Goal: Transaction & Acquisition: Purchase product/service

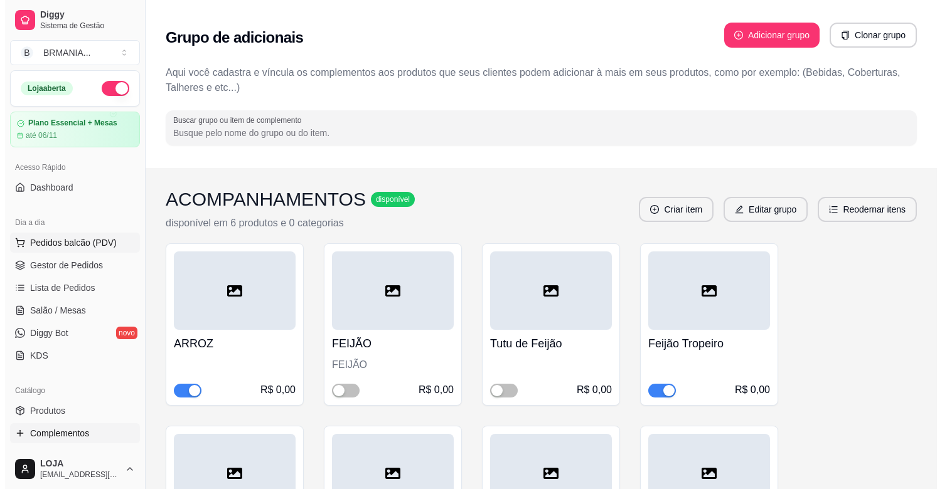
scroll to position [287, 0]
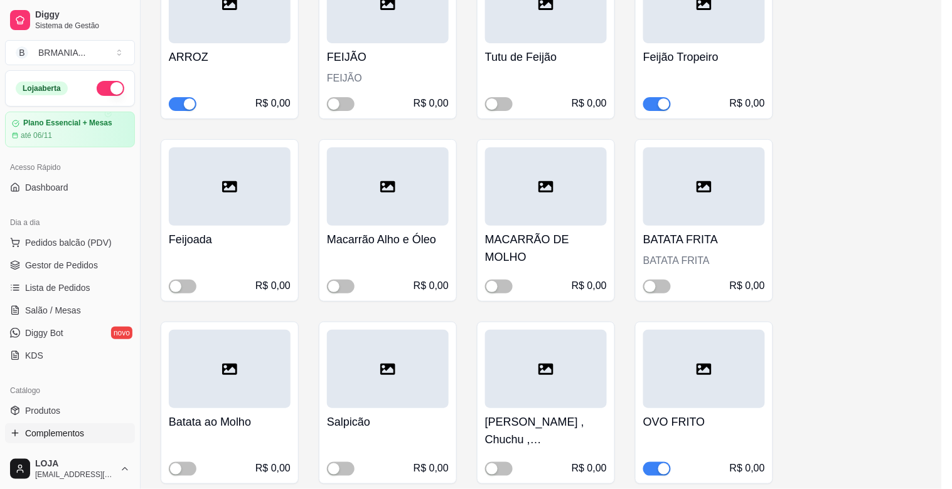
click at [72, 247] on img at bounding box center [91, 237] width 115 height 78
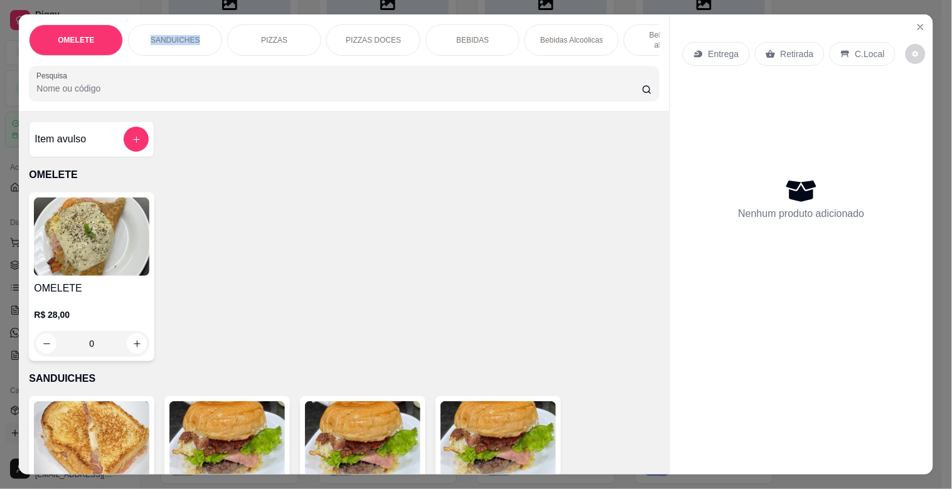
drag, startPoint x: 140, startPoint y: 50, endPoint x: 259, endPoint y: 55, distance: 119.3
click at [259, 55] on div "OMELETE SANDUICHES PIZZAS PIZZAS DOCES BEBIDAS Bebidas Alcoólicas Bebidas Não a…" at bounding box center [344, 39] width 630 height 31
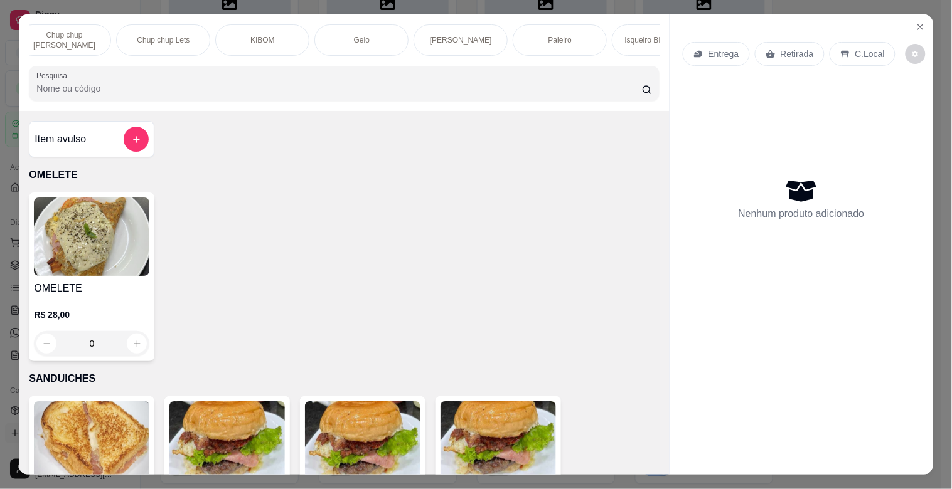
scroll to position [0, 1247]
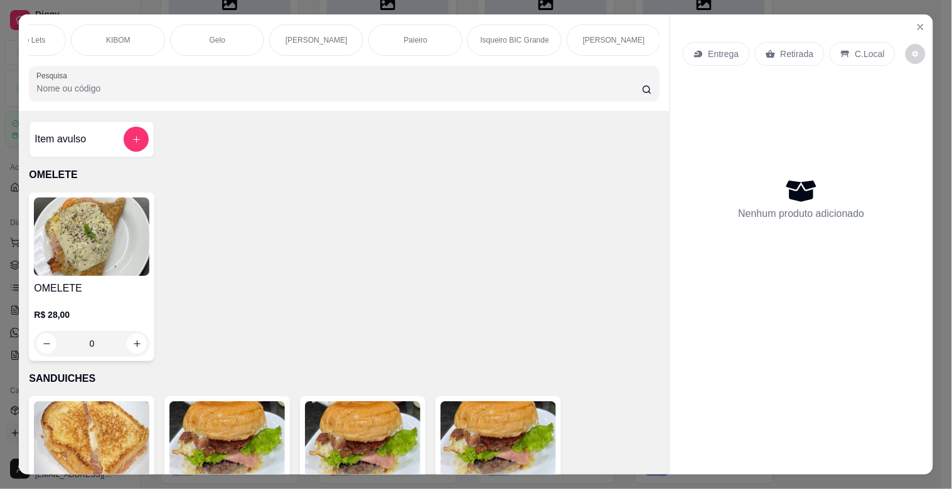
click at [415, 46] on div "Paieiro" at bounding box center [415, 39] width 94 height 31
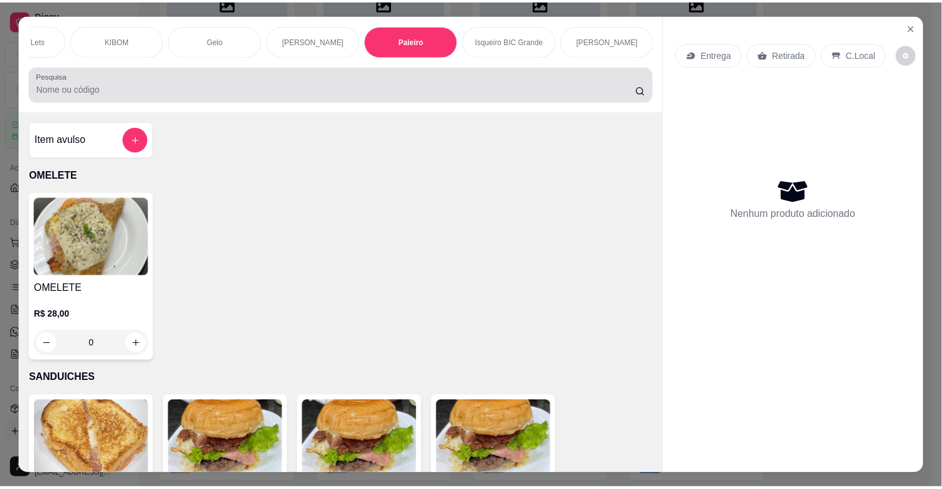
scroll to position [30, 0]
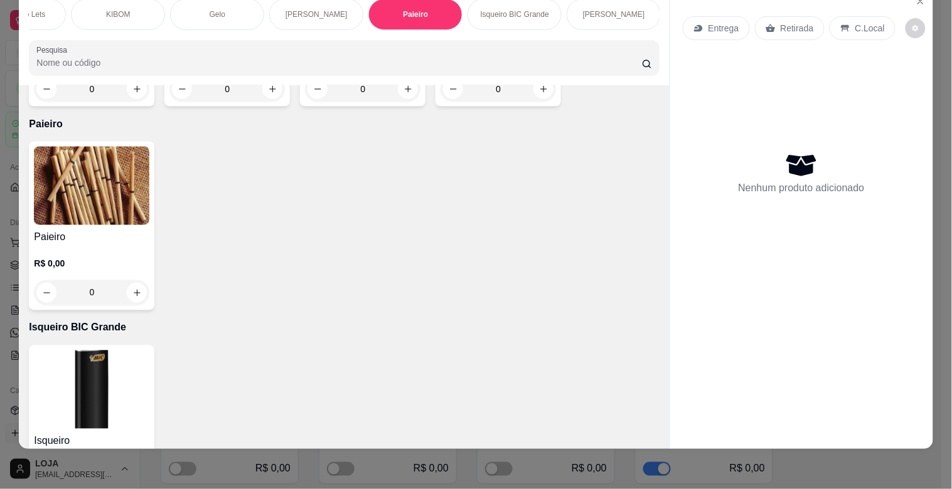
click at [49, 178] on img at bounding box center [91, 186] width 115 height 78
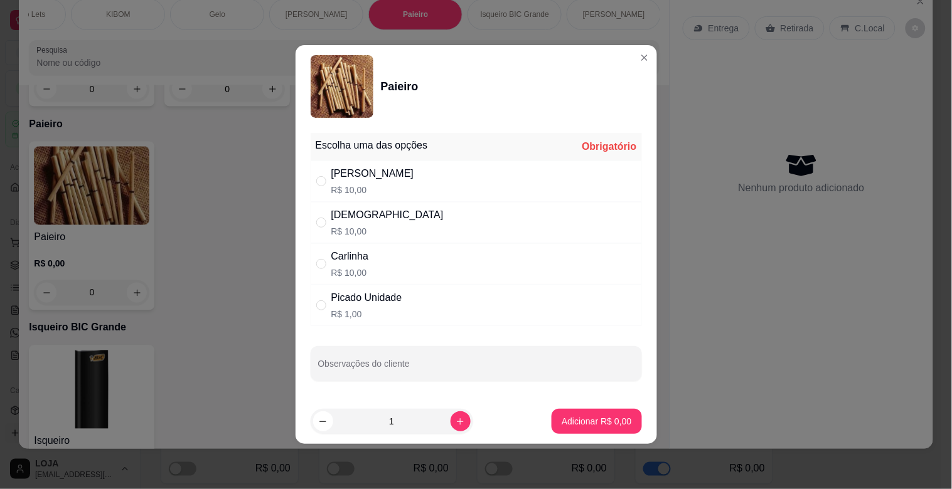
click at [380, 292] on div "Picado Unidade" at bounding box center [366, 297] width 71 height 15
radio input "true"
click at [455, 422] on icon "increase-product-quantity" at bounding box center [459, 421] width 9 height 9
type input "2"
click at [604, 429] on button "Adicionar R$ 2,00" at bounding box center [596, 421] width 90 height 25
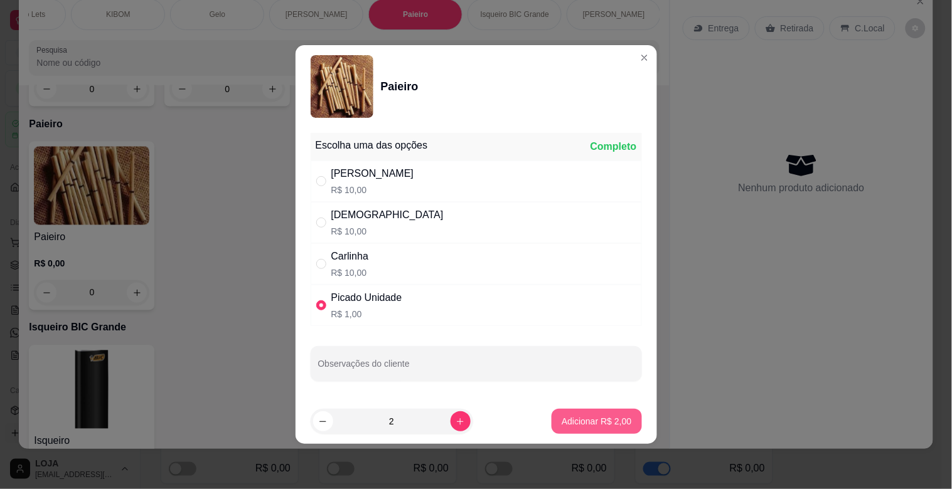
click at [604, 429] on div "Isqueiro R$ 8,00 0" at bounding box center [344, 430] width 630 height 169
type input "2"
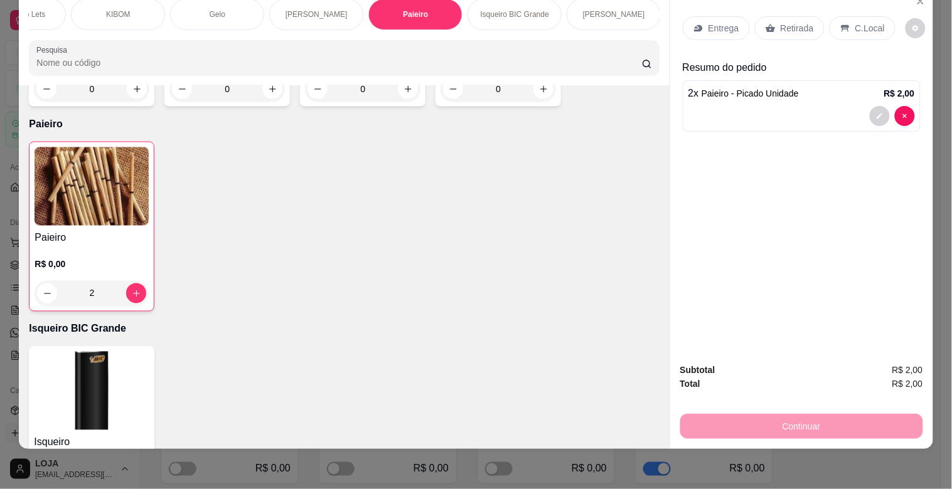
click at [604, 423] on div "Isqueiro R$ 8,00 0" at bounding box center [344, 431] width 630 height 169
click at [591, 427] on div "Isqueiro R$ 8,00 0" at bounding box center [344, 431] width 630 height 169
click at [863, 23] on p "C.Local" at bounding box center [869, 28] width 29 height 13
click at [862, 23] on p "C.Local" at bounding box center [869, 28] width 29 height 13
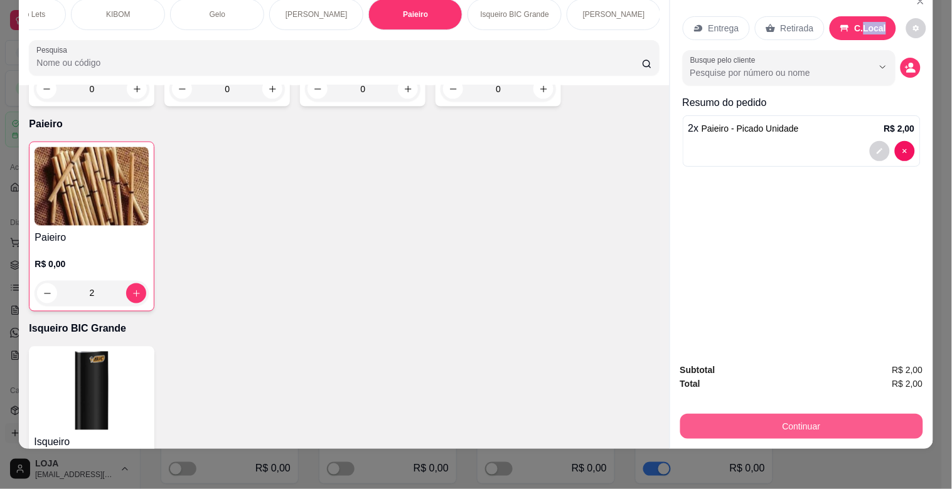
click at [810, 414] on button "Continuar" at bounding box center [801, 426] width 243 height 25
click at [753, 414] on button "Continuar" at bounding box center [801, 426] width 243 height 25
click at [811, 420] on button "Continuar" at bounding box center [800, 426] width 235 height 24
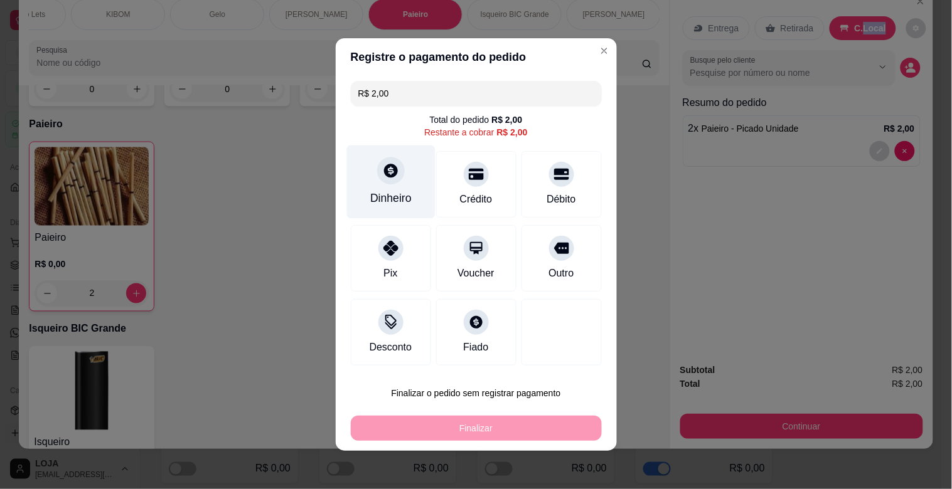
click at [385, 170] on icon at bounding box center [391, 171] width 14 height 14
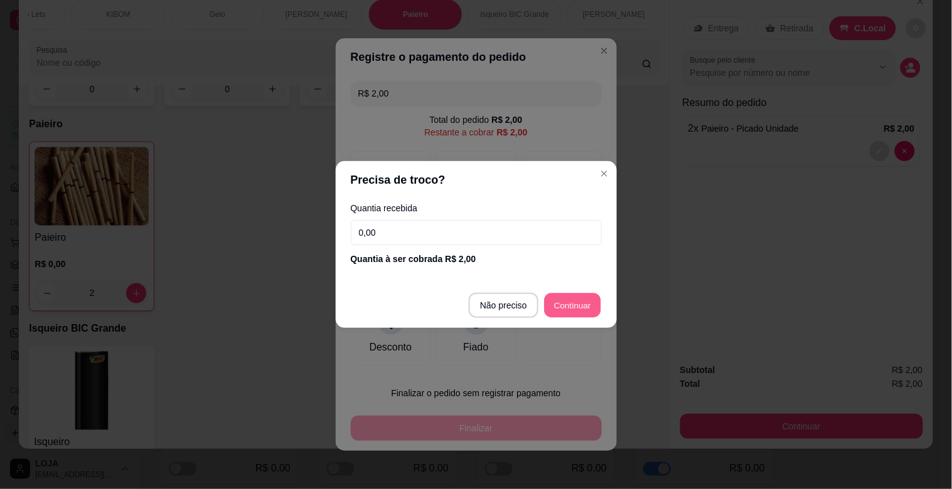
type input "R$ 0,00"
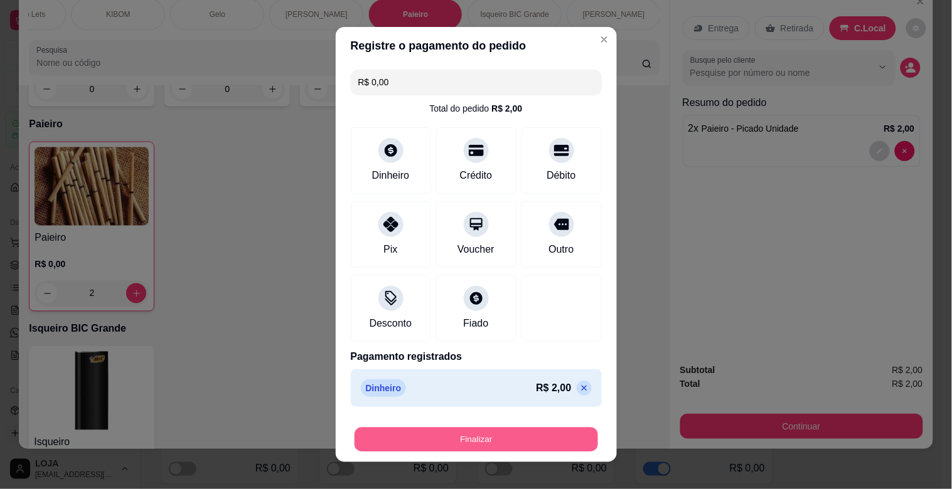
click at [545, 440] on button "Finalizar" at bounding box center [475, 440] width 243 height 24
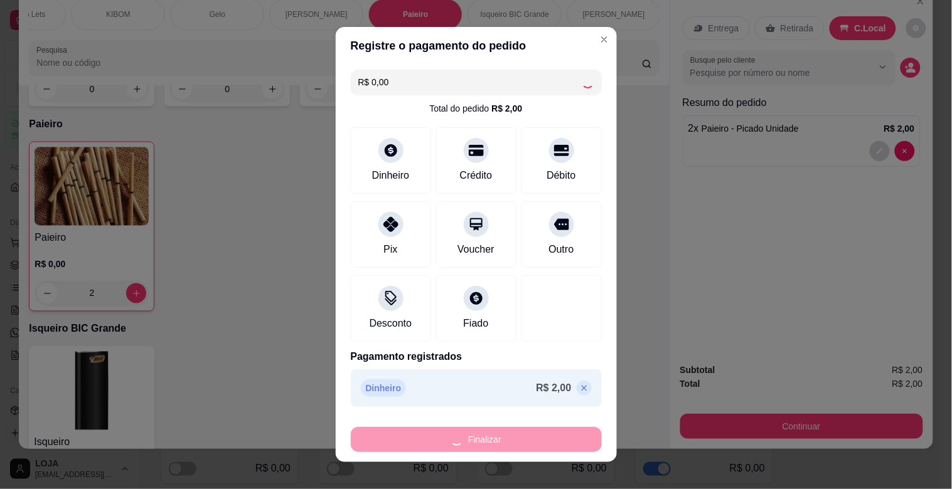
type input "0"
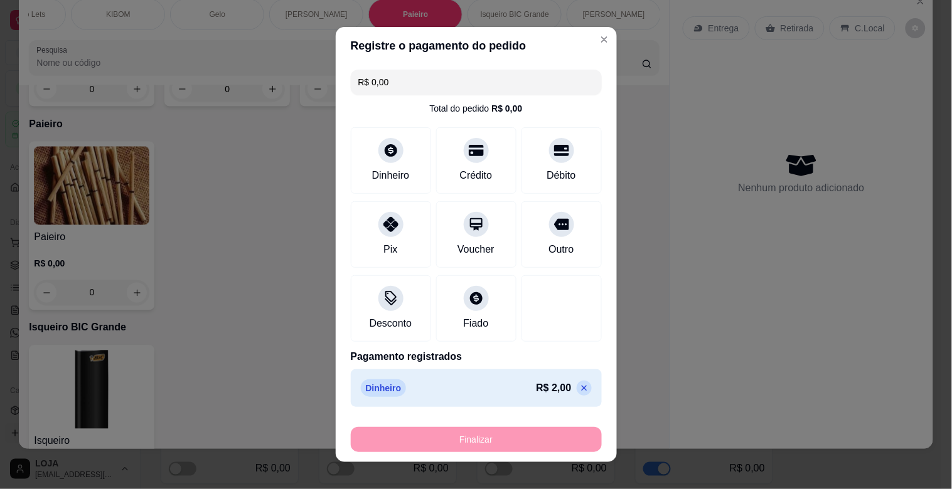
type input "-R$ 2,00"
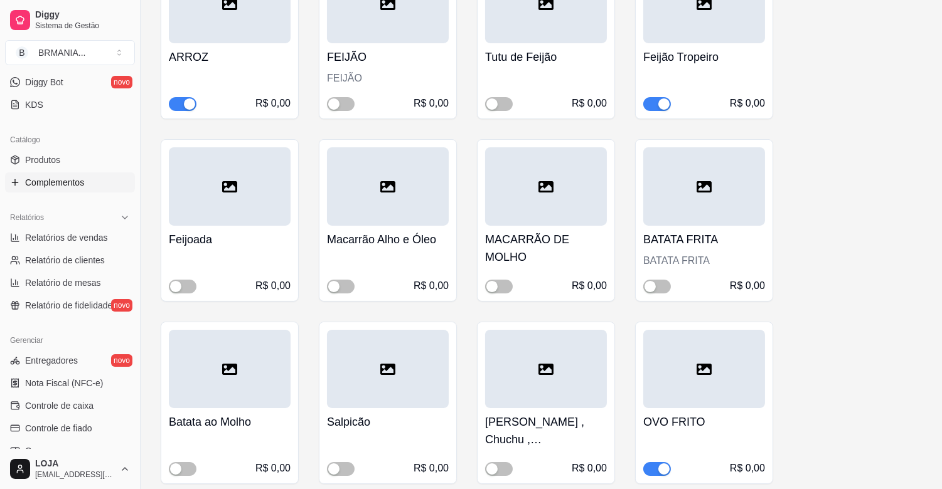
scroll to position [289, 0]
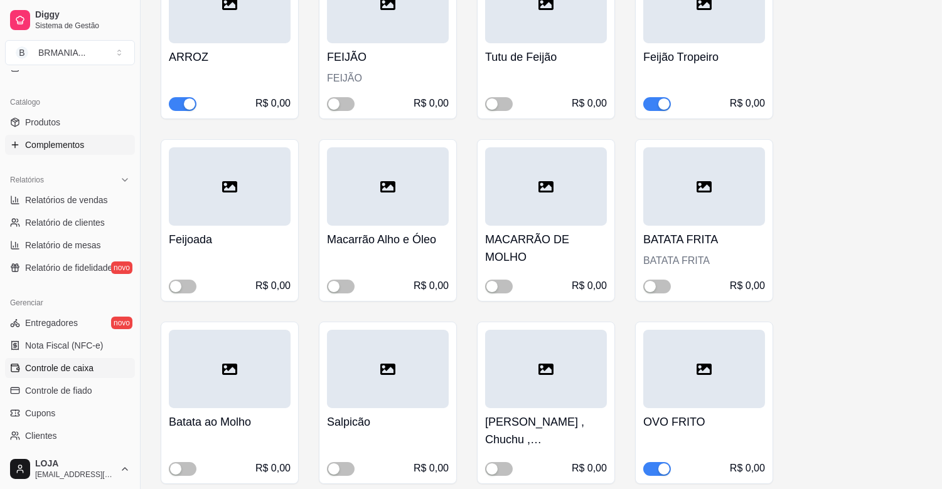
click at [58, 362] on span "Controle de caixa" at bounding box center [59, 368] width 68 height 13
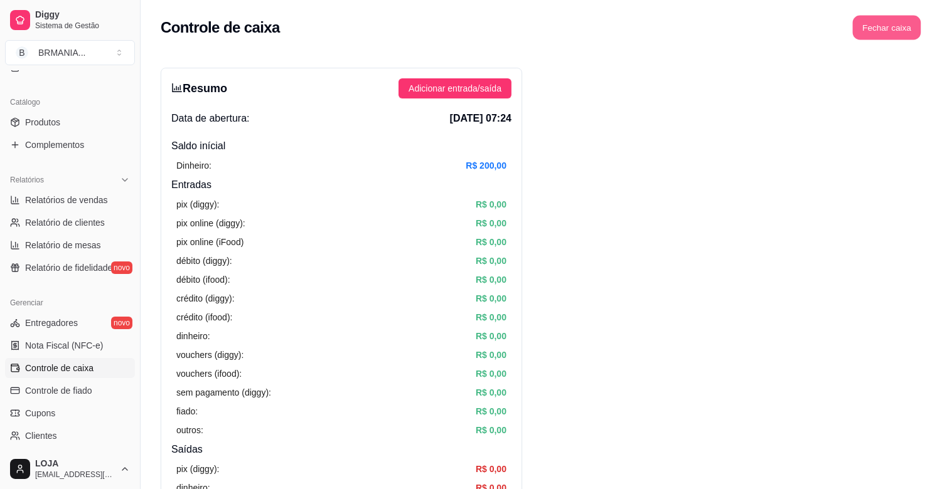
click at [887, 26] on button "Fechar caixa" at bounding box center [887, 28] width 68 height 24
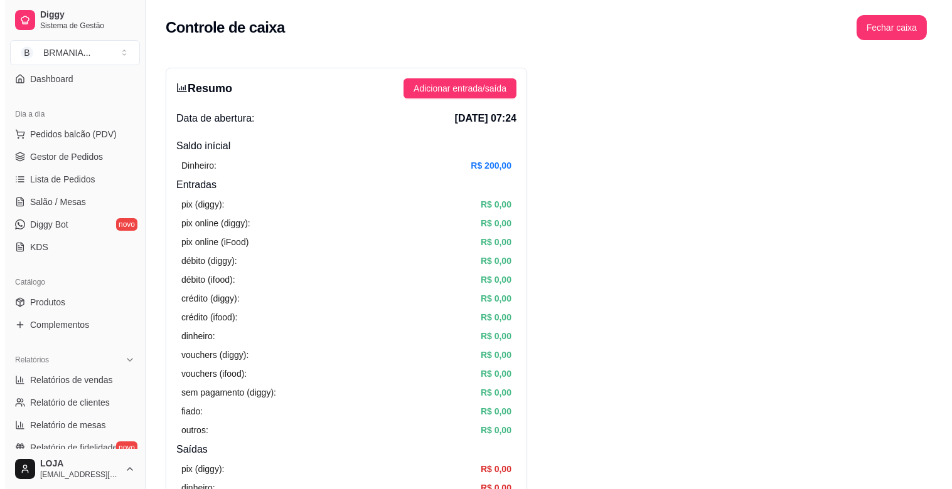
scroll to position [107, 0]
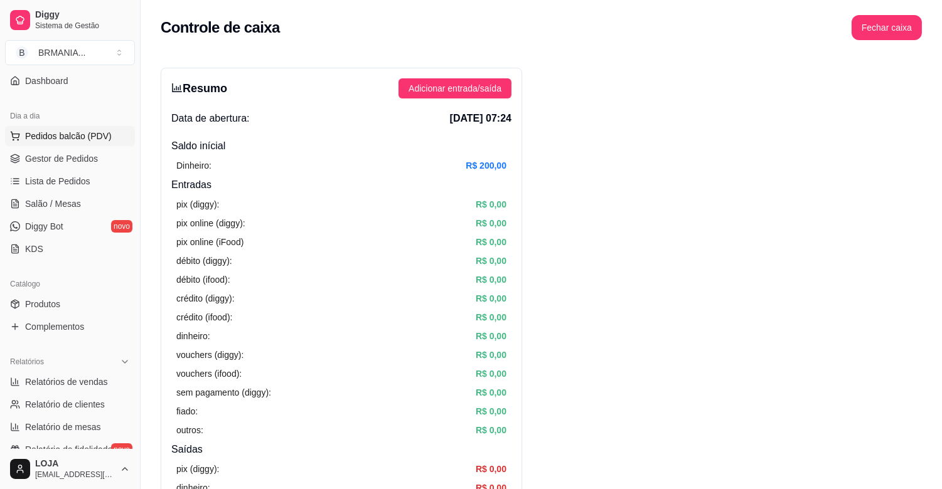
click at [56, 130] on span "Pedidos balcão (PDV)" at bounding box center [68, 136] width 87 height 13
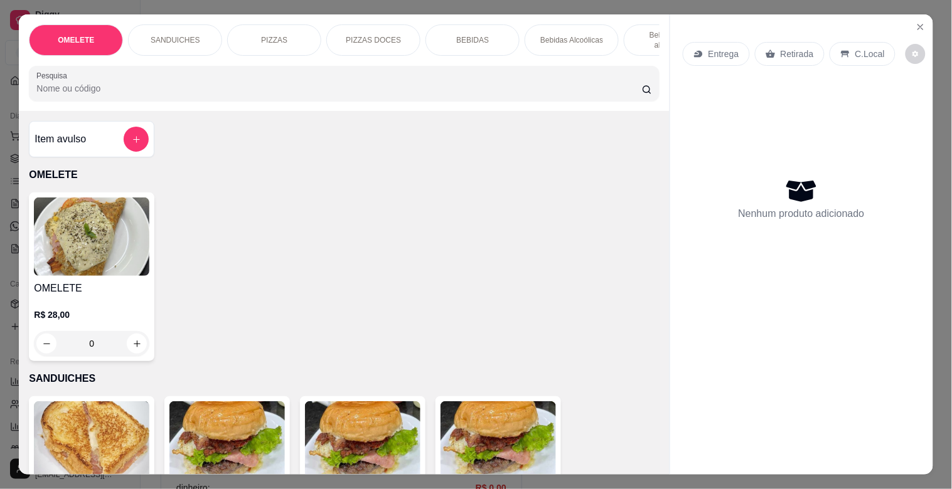
click at [445, 40] on div "BEBIDAS" at bounding box center [472, 39] width 94 height 31
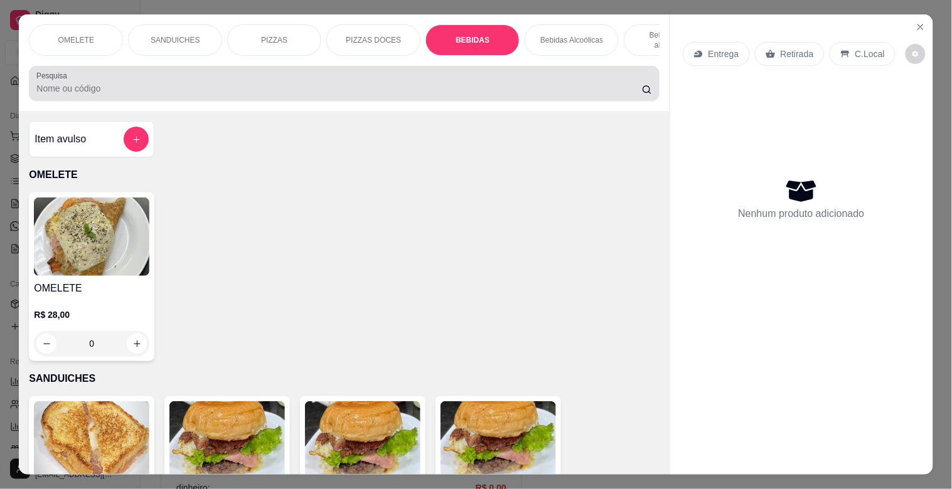
scroll to position [30, 0]
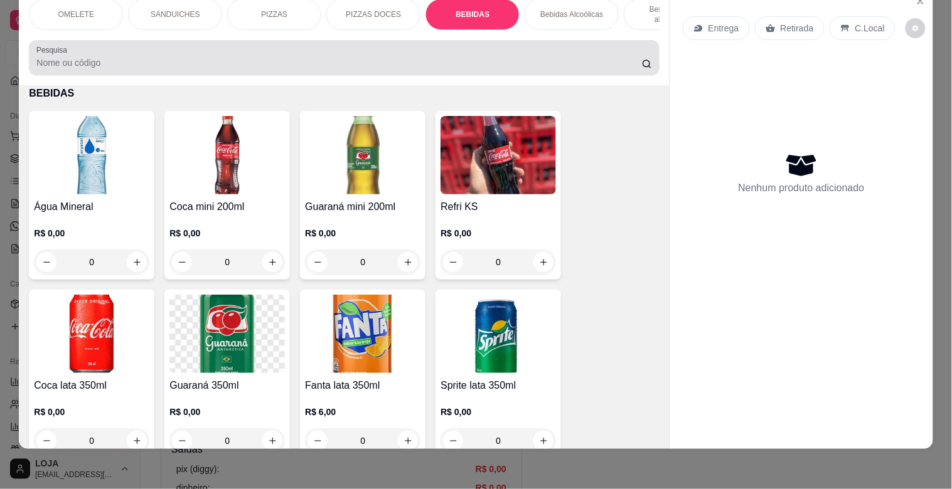
click at [474, 40] on div "Pesquisa" at bounding box center [344, 57] width 630 height 35
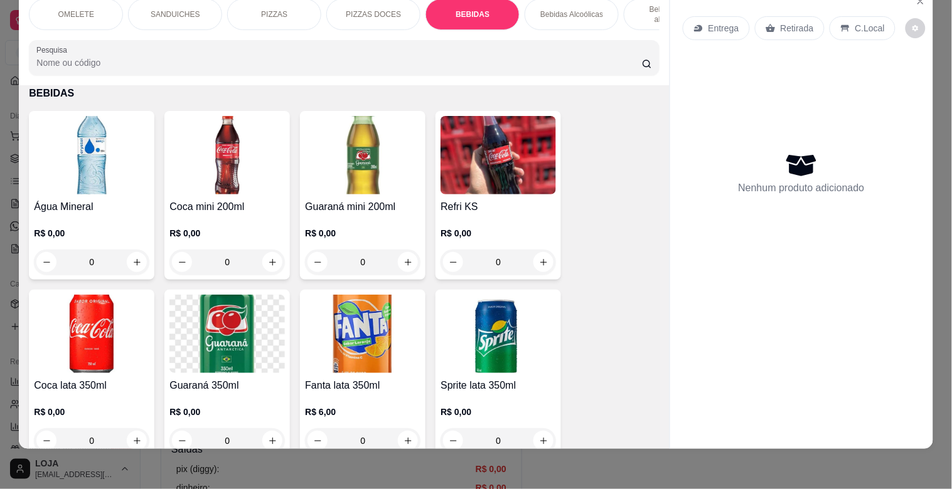
click at [71, 124] on img at bounding box center [91, 155] width 115 height 78
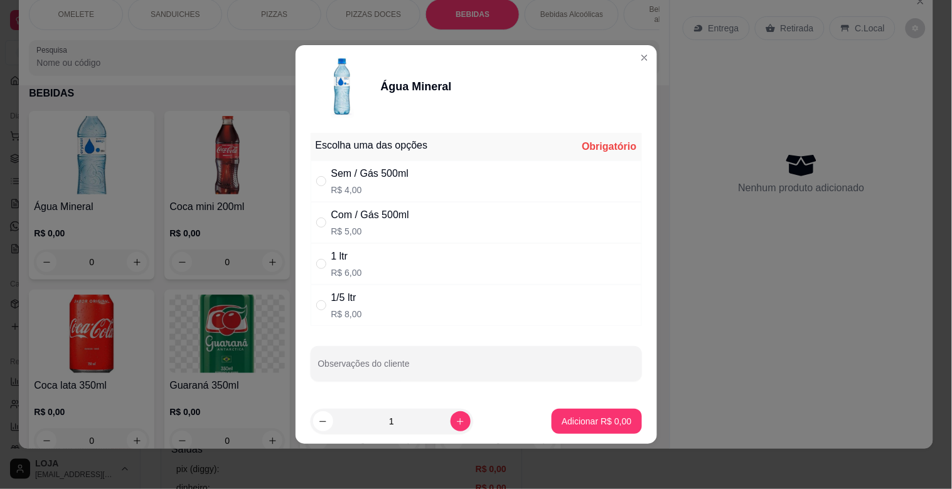
click at [432, 258] on div "1 ltr R$ 6,00" at bounding box center [476, 263] width 331 height 41
click at [471, 312] on div "1/5 ltr R$ 8,00" at bounding box center [476, 305] width 331 height 41
radio input "false"
click at [471, 312] on div "1/5 ltr R$ 8,00" at bounding box center [476, 305] width 331 height 41
click at [373, 301] on div "1/5 ltr R$ 8,00" at bounding box center [476, 305] width 331 height 41
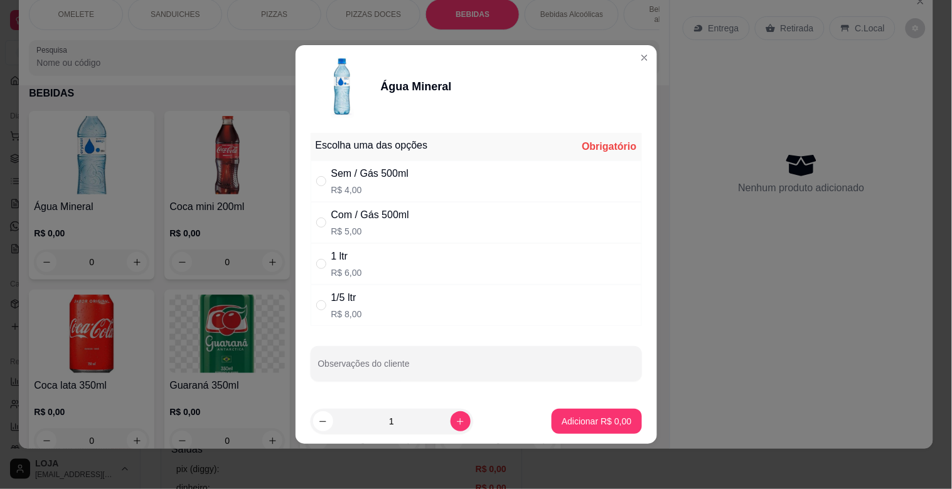
radio input "true"
click at [607, 423] on p "Adicionar R$ 8,00" at bounding box center [596, 421] width 70 height 13
type input "1"
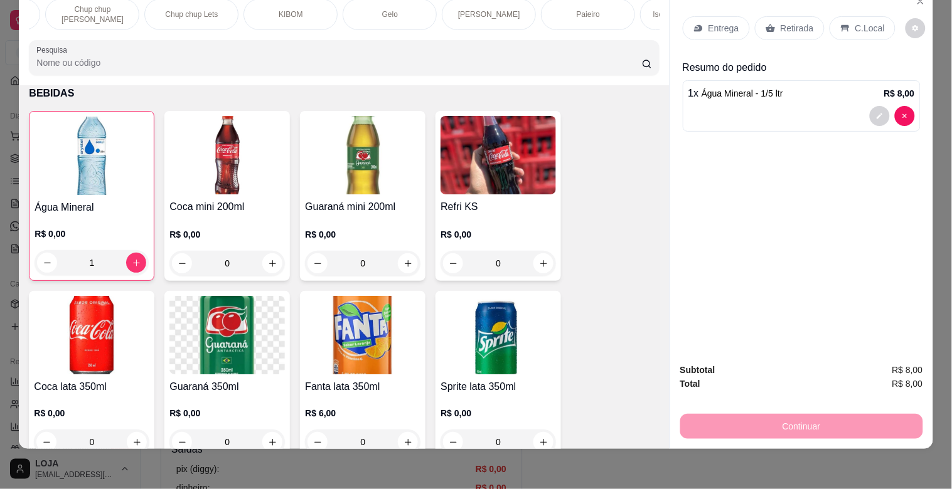
scroll to position [0, 1048]
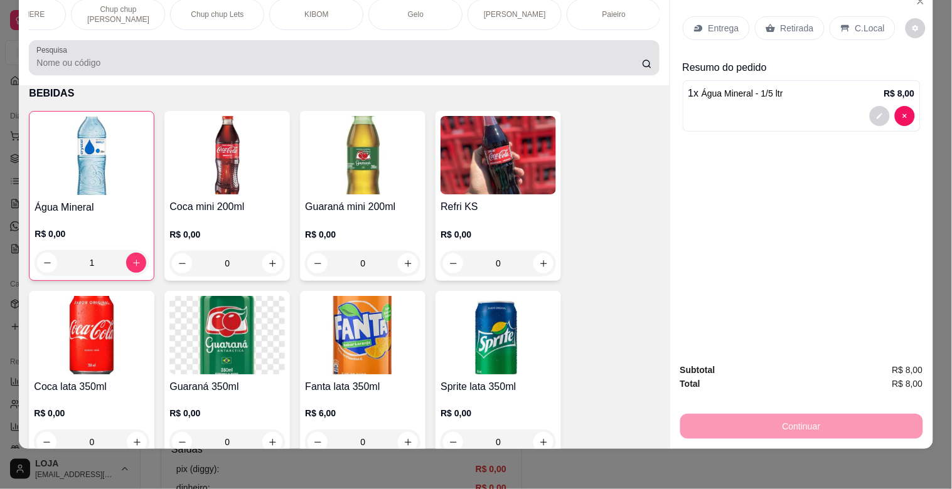
click at [530, 50] on div at bounding box center [343, 57] width 615 height 25
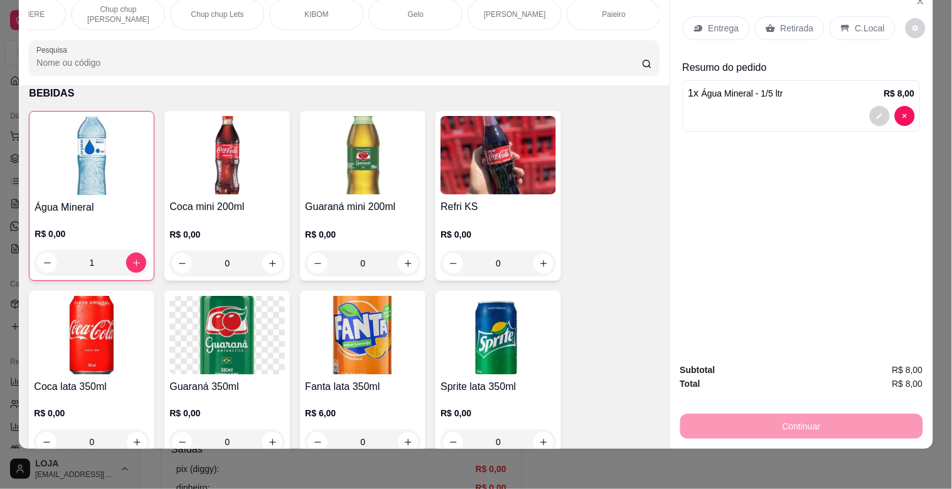
scroll to position [0, 1247]
drag, startPoint x: 613, startPoint y: 19, endPoint x: 556, endPoint y: 20, distance: 57.1
click at [573, 21] on div "OMELETE SANDUICHES PIZZAS PIZZAS DOCES BEBIDAS Bebidas Alcoólicas Bebidas Não a…" at bounding box center [344, 14] width 630 height 31
click at [92, 3] on div "Salgados" at bounding box center [117, 14] width 94 height 31
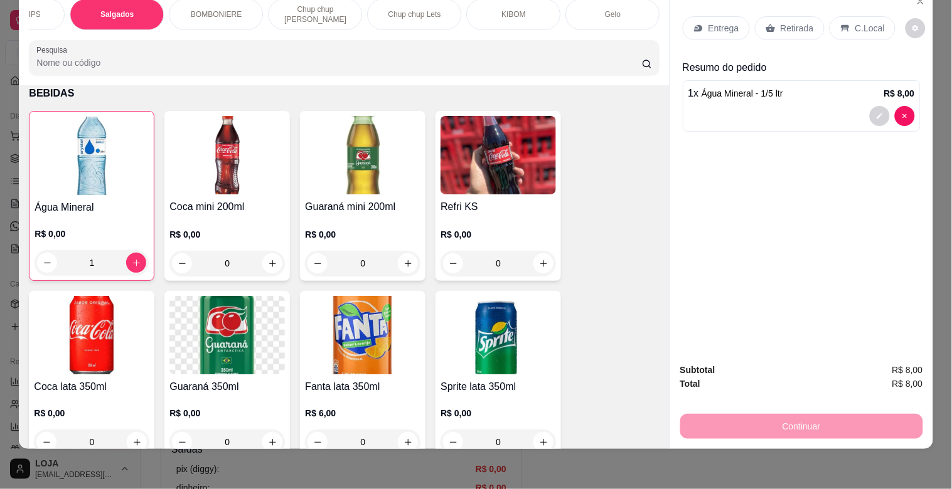
scroll to position [4068, 0]
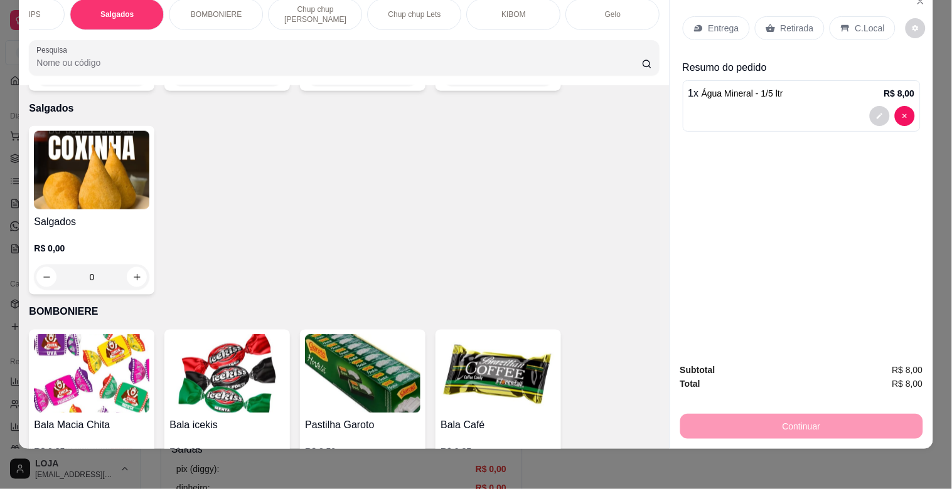
click at [90, 131] on img at bounding box center [91, 170] width 115 height 78
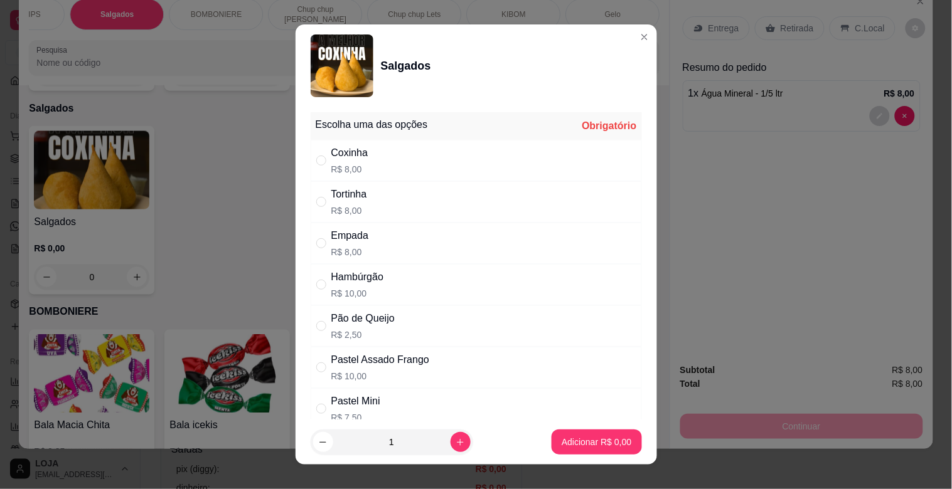
click at [400, 329] on div "Pão de Queijo R$ 2,50" at bounding box center [476, 326] width 331 height 41
radio input "true"
click at [455, 446] on icon "increase-product-quantity" at bounding box center [459, 442] width 9 height 9
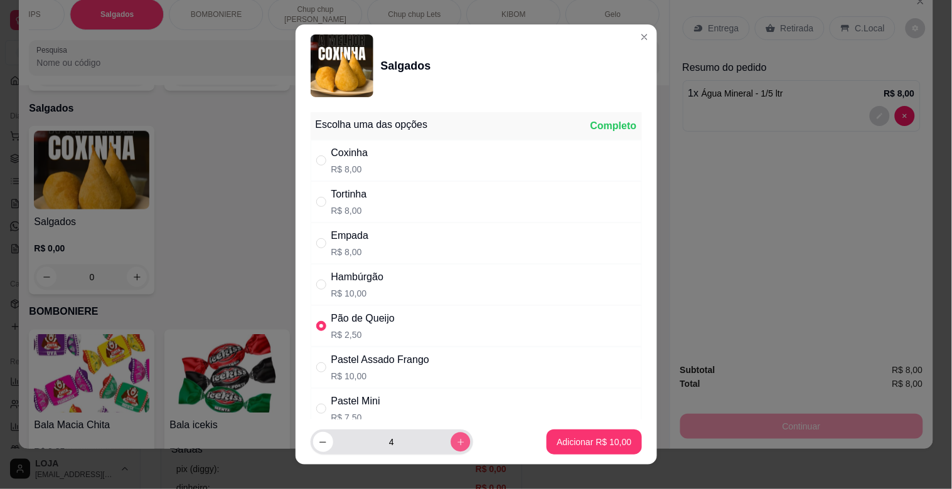
click at [455, 446] on icon "increase-product-quantity" at bounding box center [459, 442] width 9 height 9
type input "5"
click at [605, 452] on button "Adicionar R$ 12,50" at bounding box center [593, 442] width 95 height 25
type input "5"
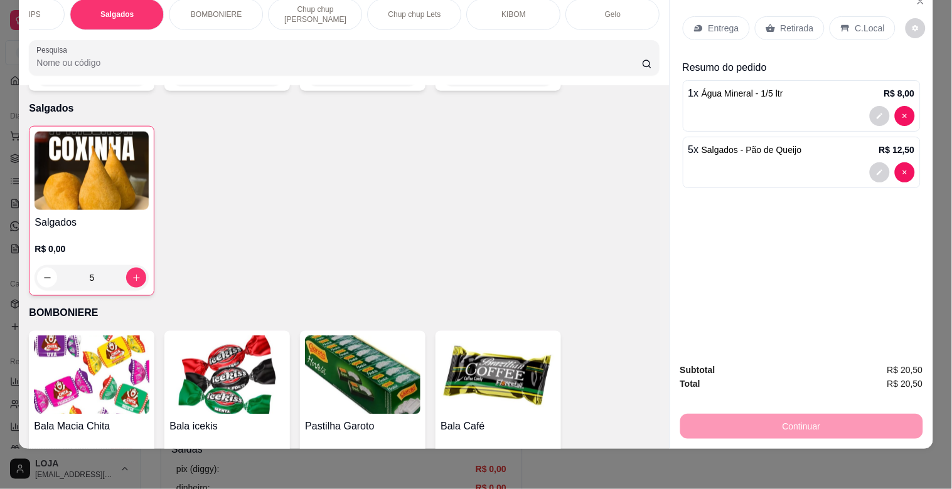
click at [866, 26] on div "C.Local" at bounding box center [862, 28] width 66 height 24
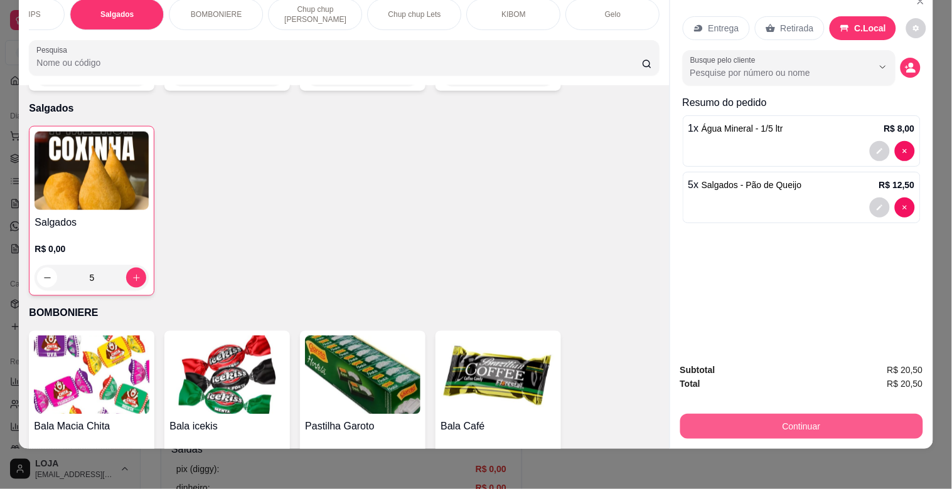
click at [806, 425] on button "Continuar" at bounding box center [801, 426] width 243 height 25
click at [795, 414] on button "Continuar" at bounding box center [801, 426] width 243 height 25
click at [797, 422] on button "Continuar" at bounding box center [800, 426] width 235 height 24
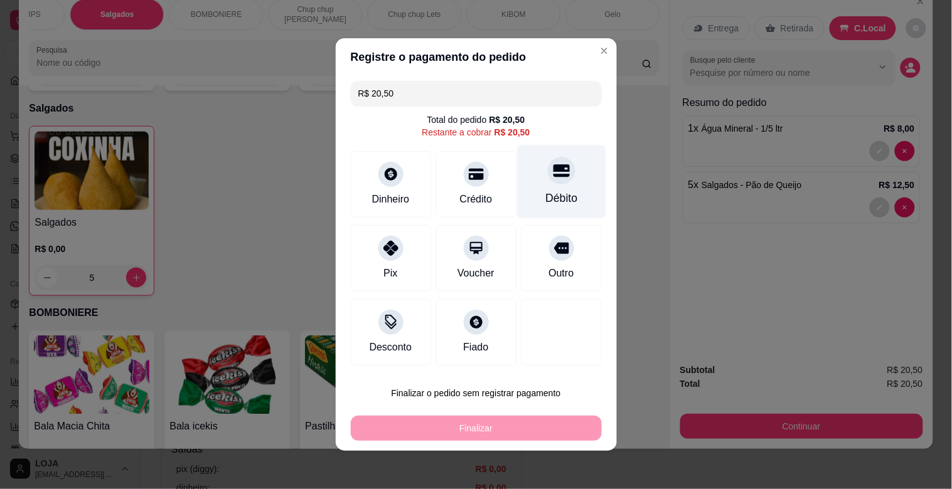
click at [524, 201] on div "Débito" at bounding box center [561, 182] width 88 height 73
type input "R$ 0,00"
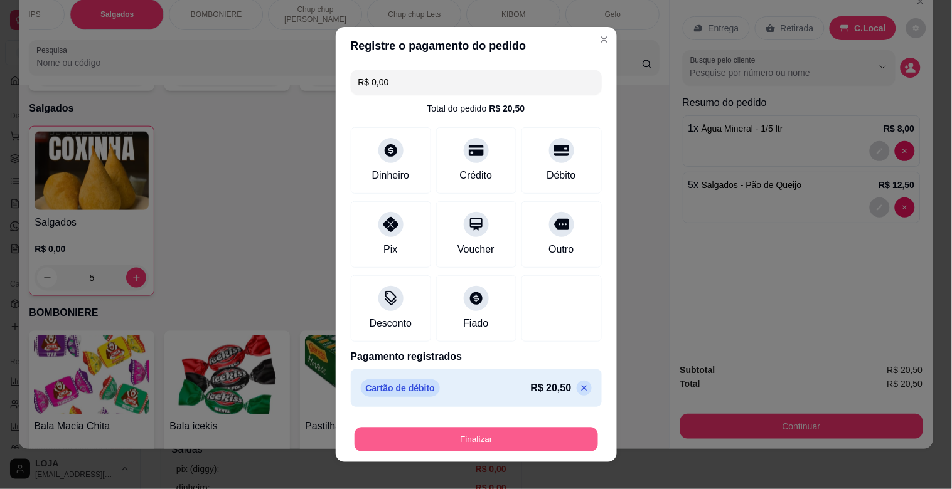
click at [490, 439] on button "Finalizar" at bounding box center [475, 440] width 243 height 24
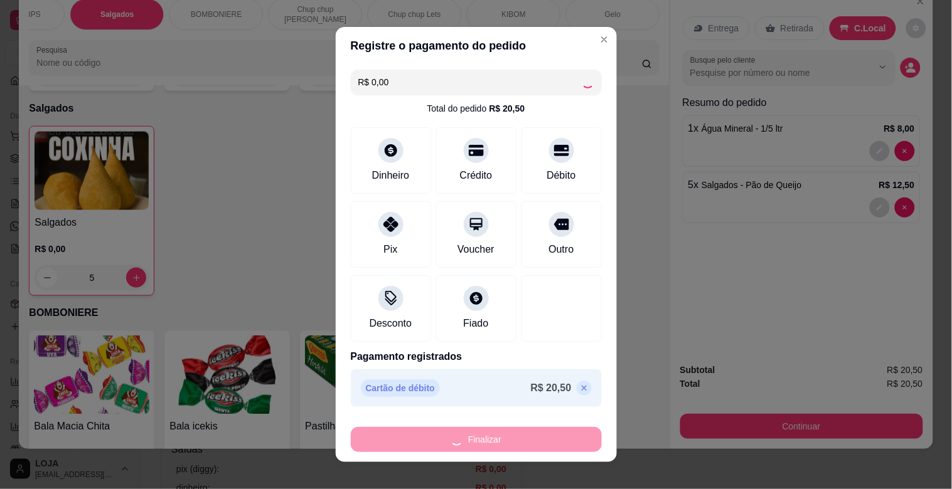
type input "0"
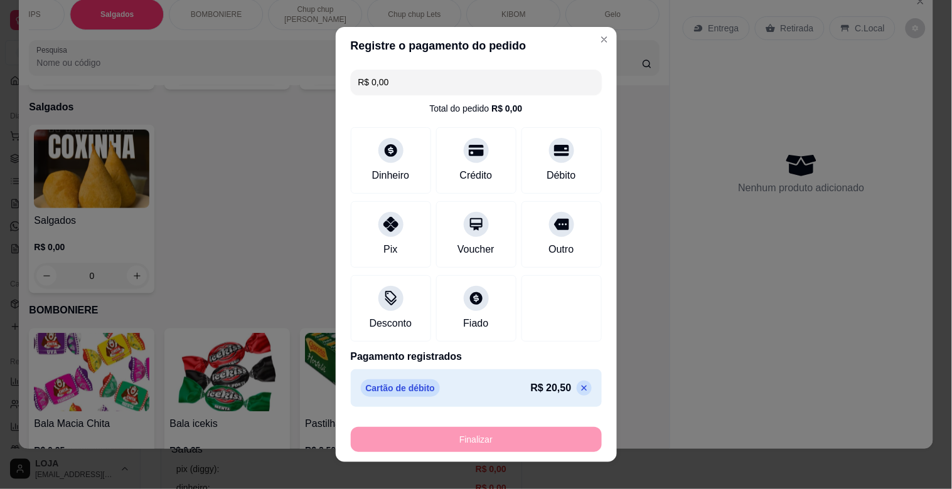
type input "-R$ 20,50"
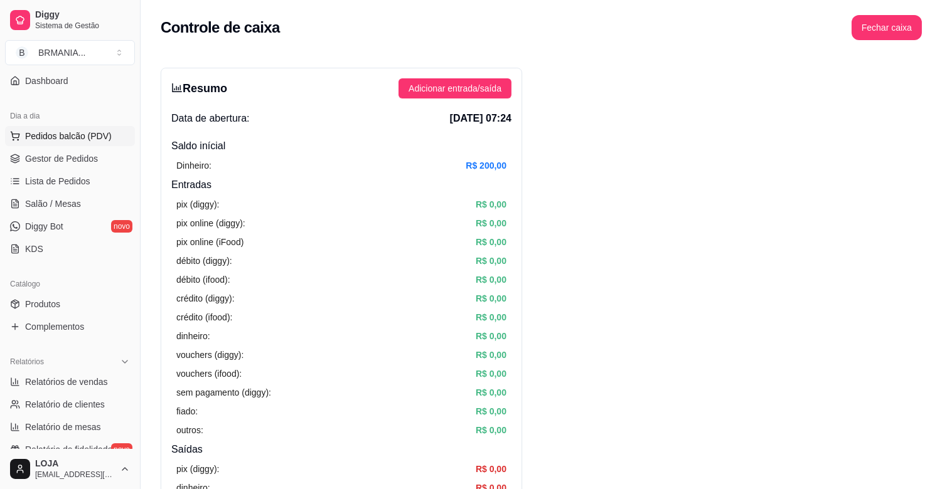
click at [80, 139] on span "Pedidos balcão (PDV)" at bounding box center [68, 136] width 87 height 13
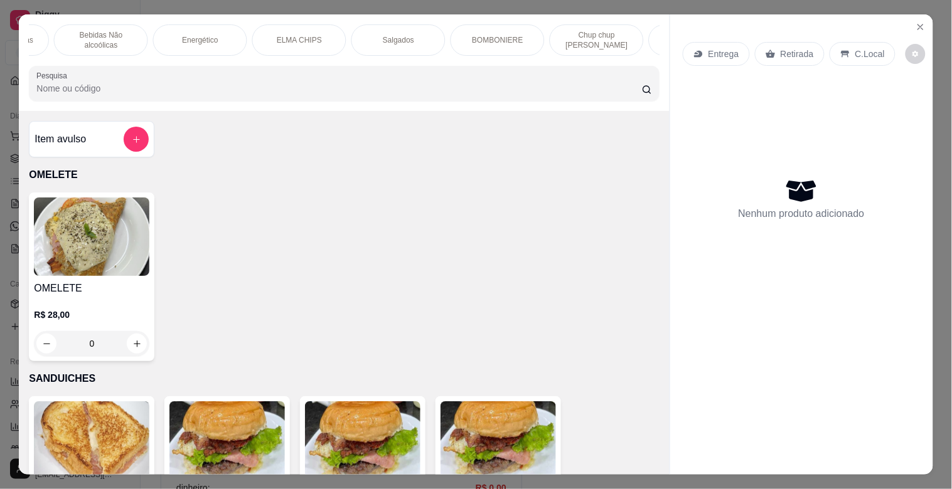
scroll to position [0, 84]
click at [151, 77] on div at bounding box center [343, 83] width 615 height 25
click at [366, 29] on div "BEBIDAS" at bounding box center [388, 39] width 94 height 31
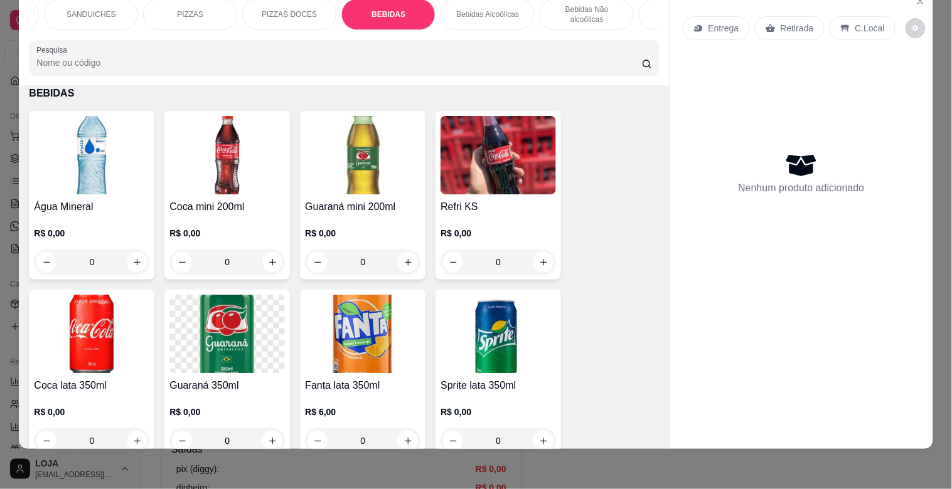
click at [120, 166] on img at bounding box center [91, 155] width 115 height 78
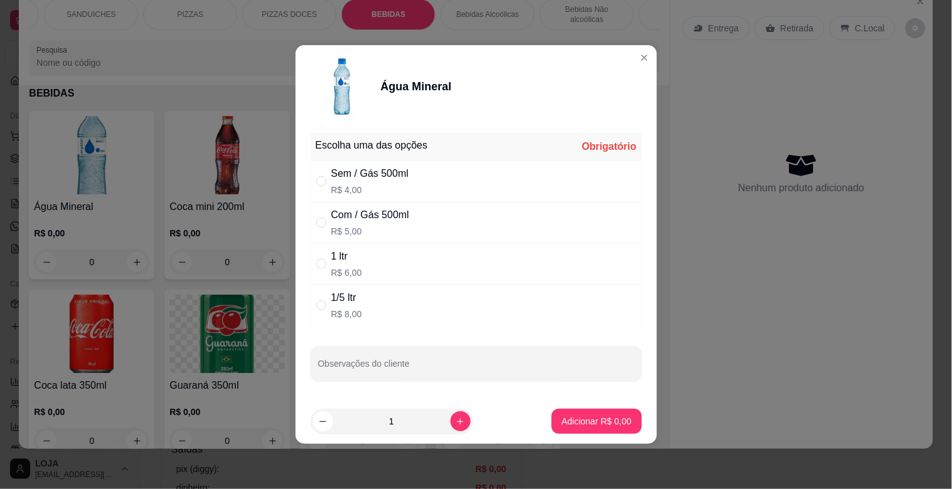
click at [442, 331] on div "Escolha uma das opções Obrigatório Sem / Gás 500ml R$ 4,00 Com / Gás 500ml R$ 5…" at bounding box center [475, 263] width 361 height 271
drag, startPoint x: 471, startPoint y: 302, endPoint x: 481, endPoint y: 305, distance: 10.3
click at [472, 302] on div "1/5 ltr R$ 8,00" at bounding box center [476, 305] width 331 height 41
radio input "true"
click at [604, 425] on p "Adicionar R$ 8,00" at bounding box center [596, 421] width 70 height 13
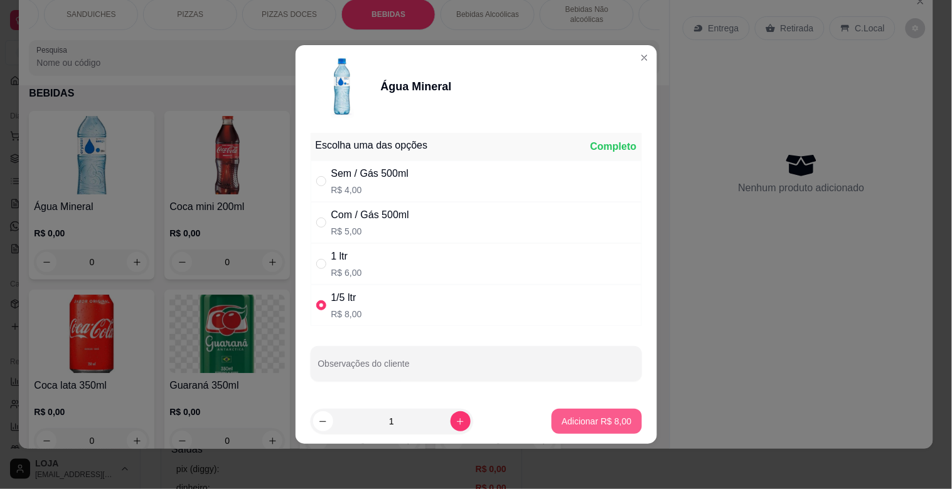
type input "1"
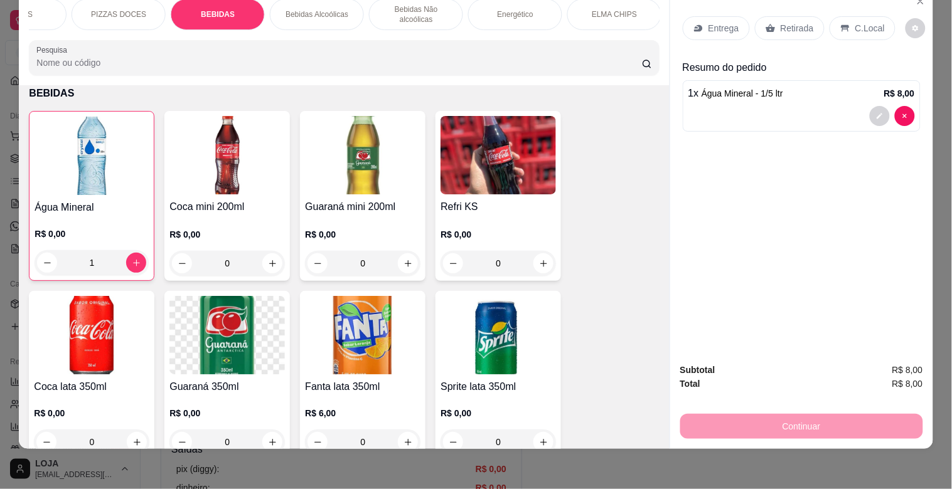
scroll to position [0, 455]
